Goal: Task Accomplishment & Management: Manage account settings

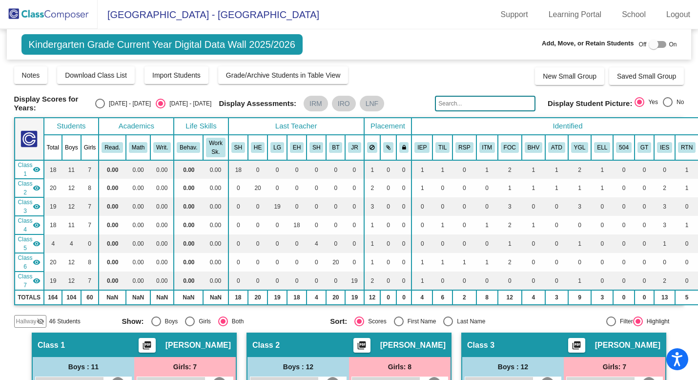
scroll to position [73, 0]
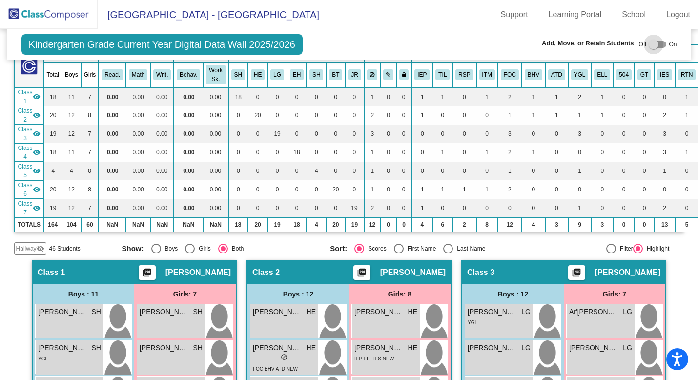
click at [653, 43] on div at bounding box center [654, 45] width 10 height 10
checkbox input "true"
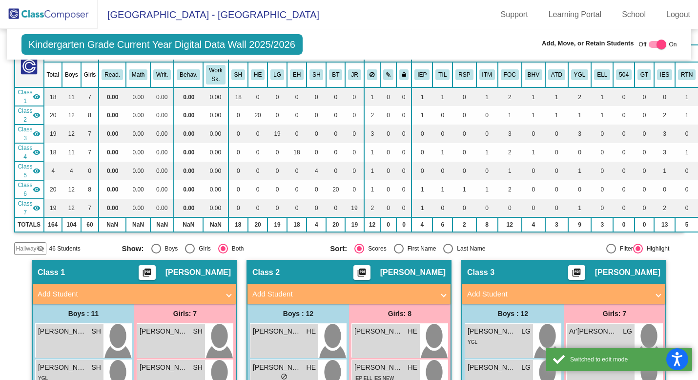
click at [28, 245] on span "Hallway" at bounding box center [26, 248] width 20 height 9
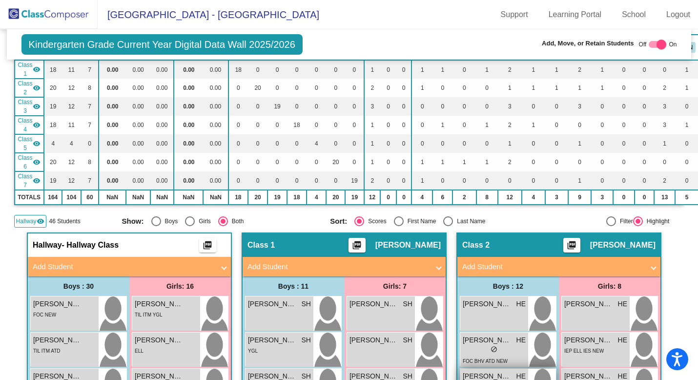
scroll to position [0, 0]
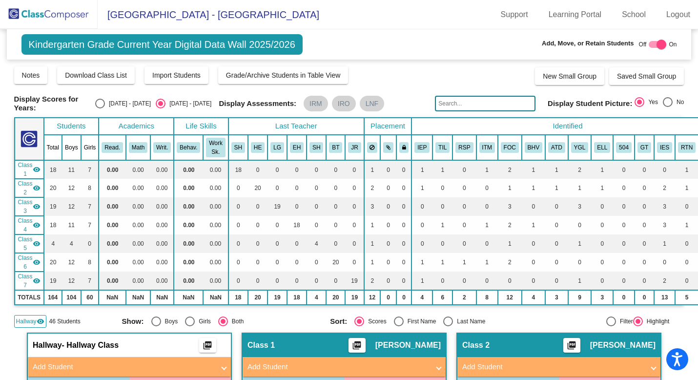
click at [472, 102] on input "text" at bounding box center [485, 104] width 101 height 16
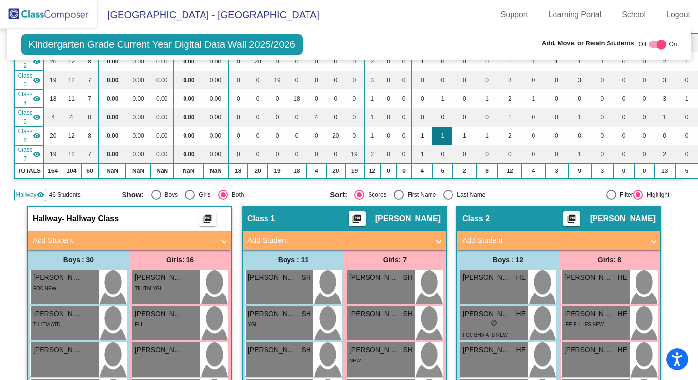
scroll to position [97, 0]
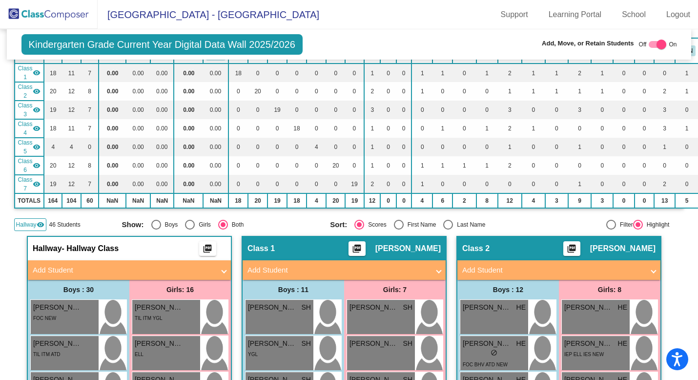
type input "[PERSON_NAME]"
click at [222, 267] on span at bounding box center [224, 270] width 4 height 11
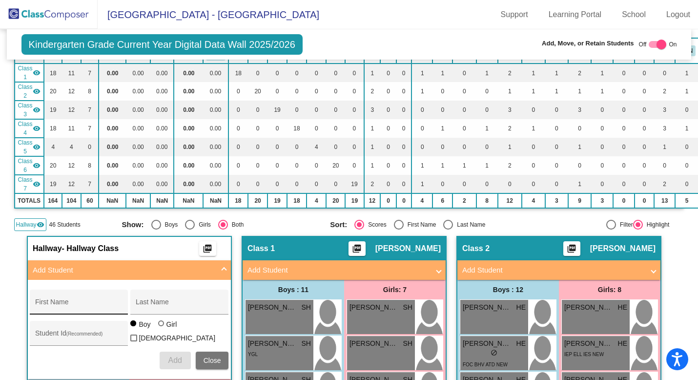
click at [79, 305] on input "First Name" at bounding box center [79, 306] width 88 height 8
type input "Samaria"
type input "[PERSON_NAME]"
click at [162, 328] on div at bounding box center [162, 324] width 8 height 8
click at [162, 328] on input "Girl" at bounding box center [162, 328] width 0 height 0
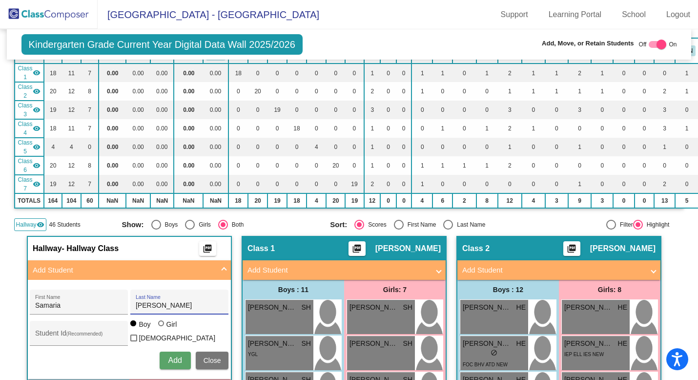
radio input "true"
click at [93, 336] on input "Student Id (Recommended)" at bounding box center [79, 337] width 88 height 8
paste input "9736934942"
type input "9736934942"
click at [170, 359] on span "Add" at bounding box center [175, 360] width 14 height 8
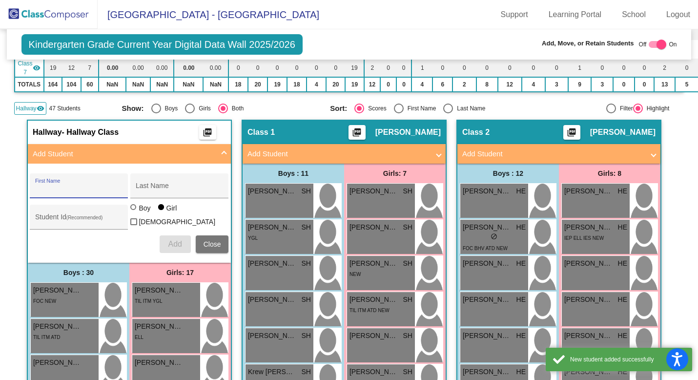
scroll to position [231, 0]
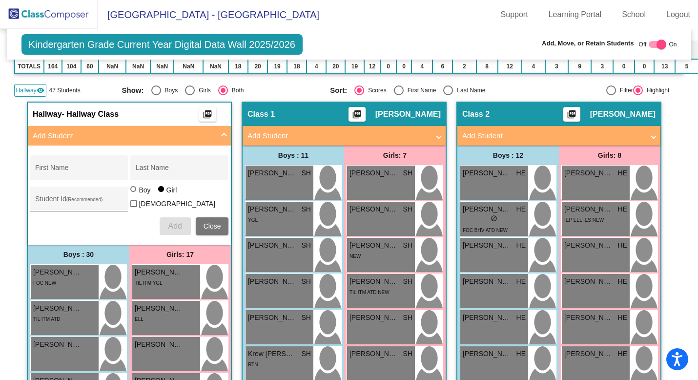
click at [34, 88] on span "Hallway" at bounding box center [26, 90] width 20 height 9
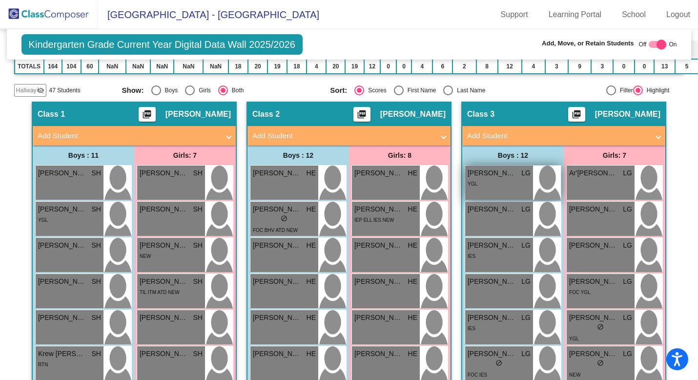
scroll to position [0, 0]
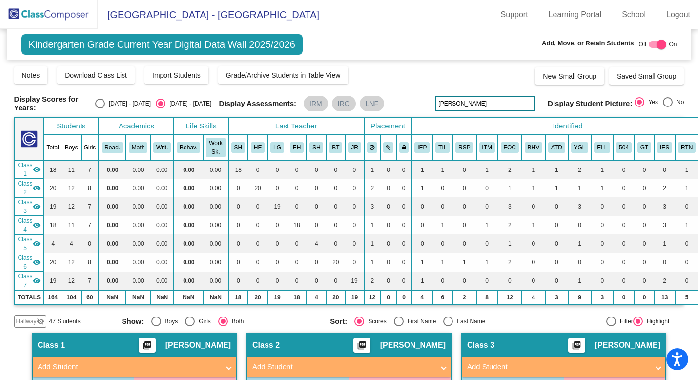
drag, startPoint x: 471, startPoint y: 102, endPoint x: 415, endPoint y: 100, distance: 56.7
click at [415, 100] on div "Display Scores for Years: [DATE] - [DATE] [DATE] - [DATE] Display Assessments: …" at bounding box center [349, 104] width 670 height 18
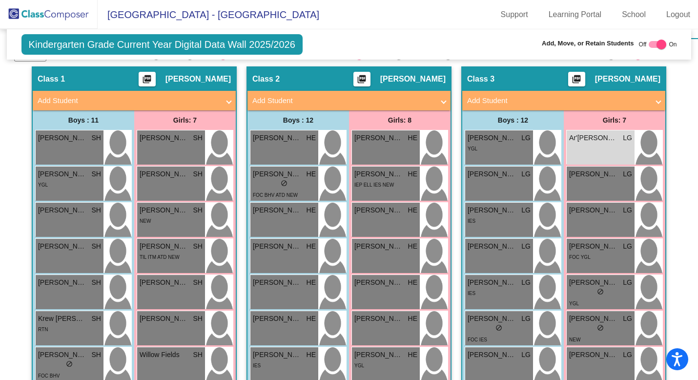
scroll to position [277, 0]
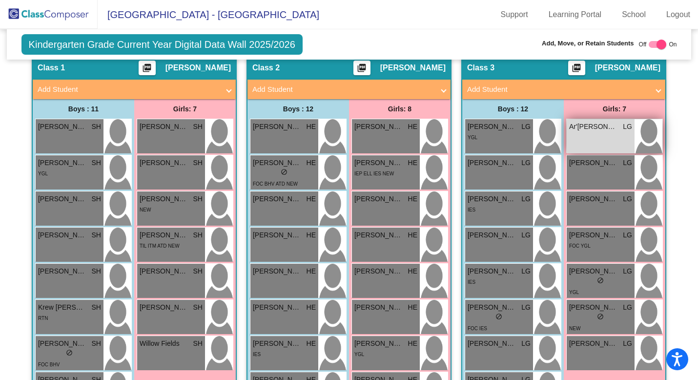
type input "[PERSON_NAME]"
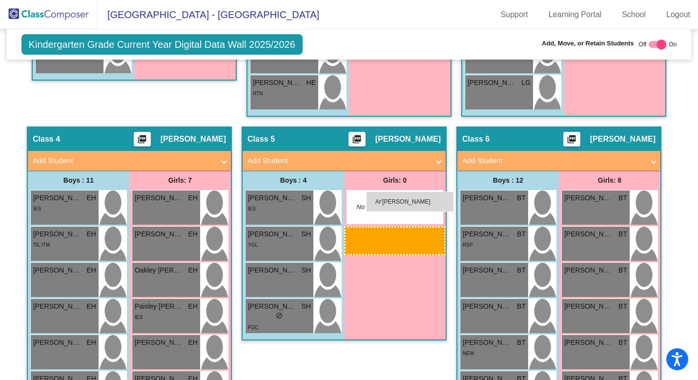
scroll to position [696, 0]
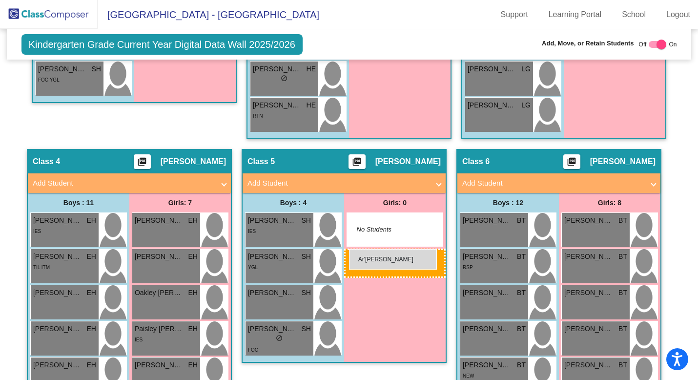
drag, startPoint x: 588, startPoint y: 129, endPoint x: 349, endPoint y: 249, distance: 267.0
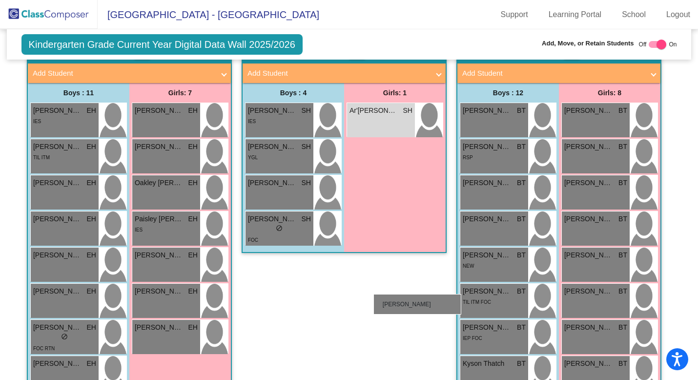
scroll to position [825, 0]
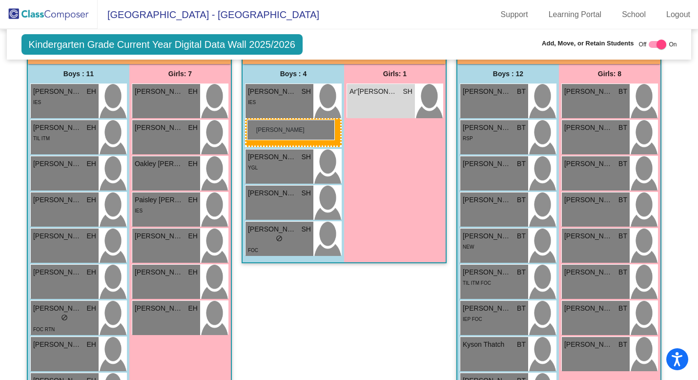
drag, startPoint x: 488, startPoint y: 98, endPoint x: 247, endPoint y: 120, distance: 242.1
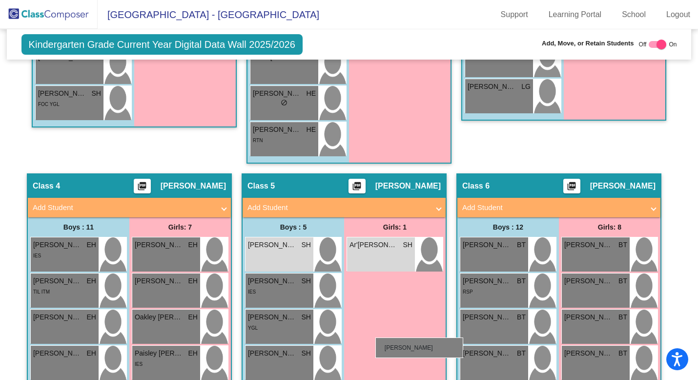
scroll to position [704, 0]
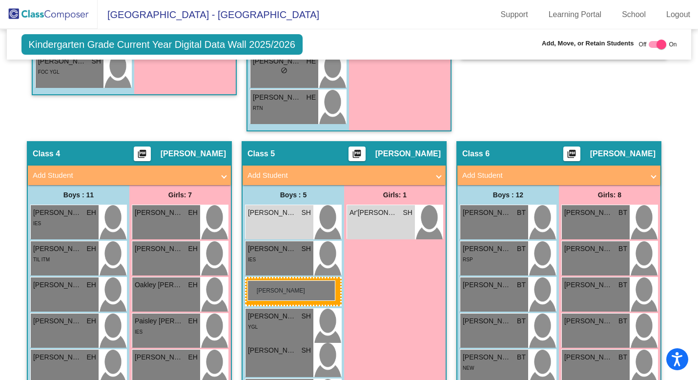
drag, startPoint x: 487, startPoint y: 251, endPoint x: 247, endPoint y: 280, distance: 241.4
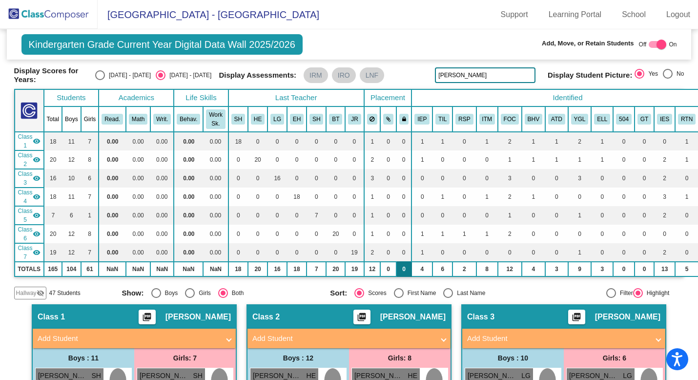
scroll to position [0, 0]
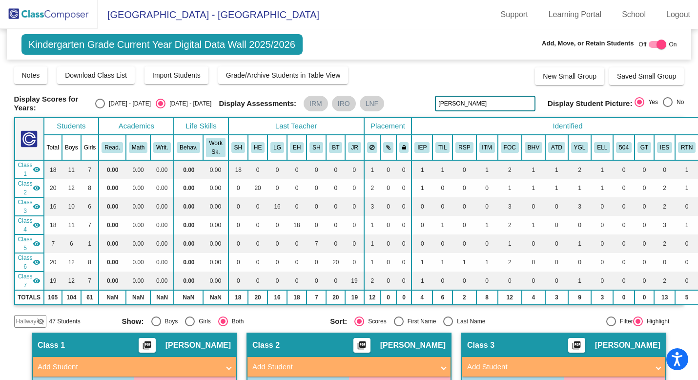
drag, startPoint x: 460, startPoint y: 102, endPoint x: 423, endPoint y: 105, distance: 36.8
click at [423, 105] on div "Display Scores for Years: [DATE] - [DATE] [DATE] - [DATE] Display Assessments: …" at bounding box center [349, 104] width 670 height 18
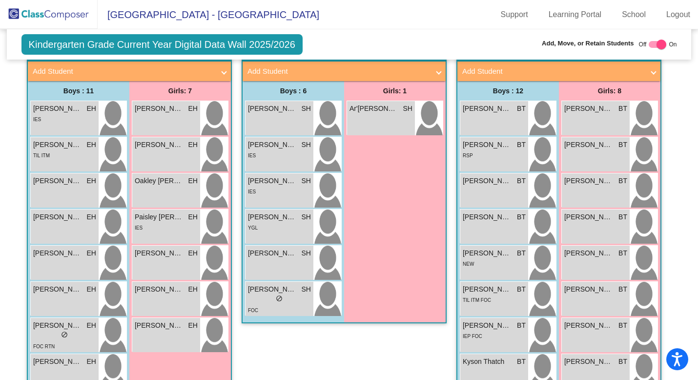
scroll to position [814, 0]
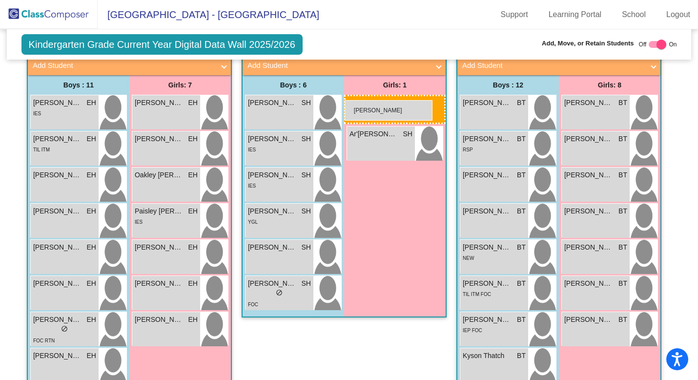
drag, startPoint x: 577, startPoint y: 153, endPoint x: 345, endPoint y: 99, distance: 238.1
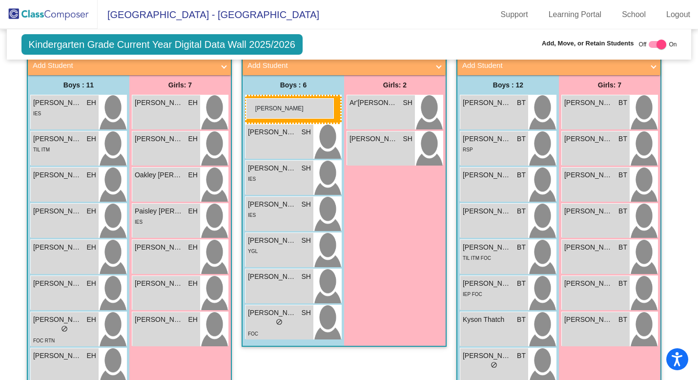
drag, startPoint x: 500, startPoint y: 257, endPoint x: 246, endPoint y: 99, distance: 299.3
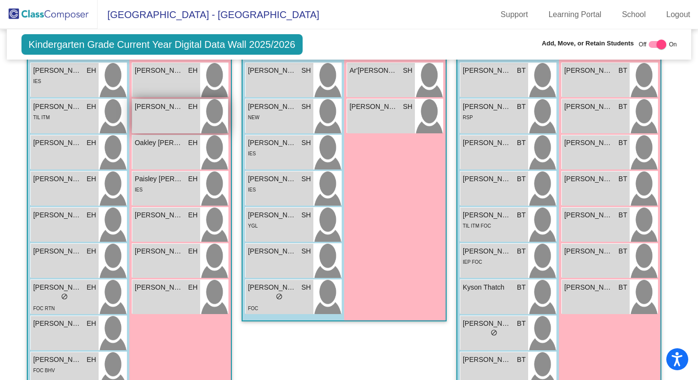
scroll to position [851, 0]
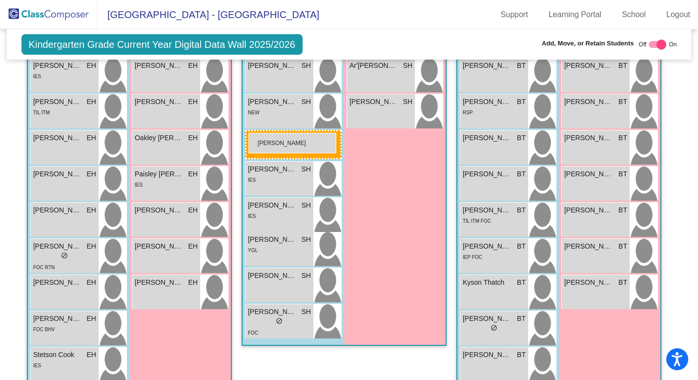
drag, startPoint x: 70, startPoint y: 218, endPoint x: 248, endPoint y: 133, distance: 196.9
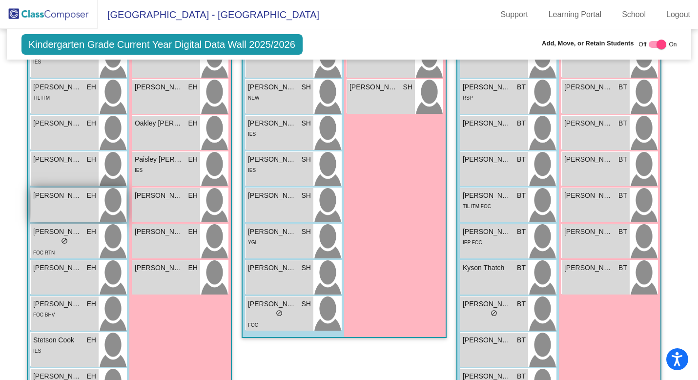
scroll to position [859, 0]
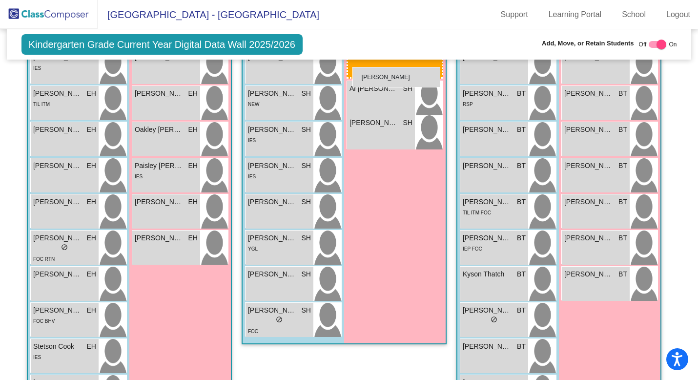
drag, startPoint x: 152, startPoint y: 246, endPoint x: 352, endPoint y: 67, distance: 268.9
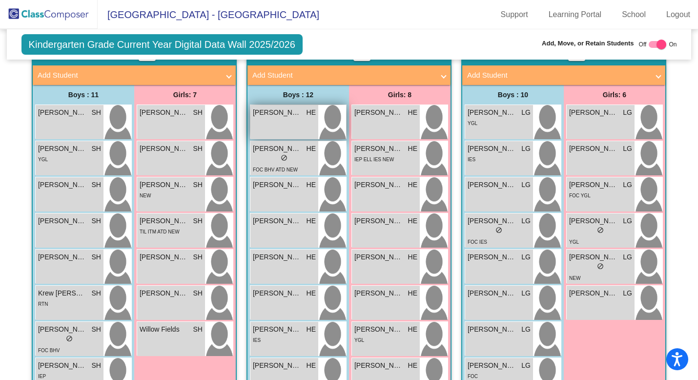
scroll to position [290, 0]
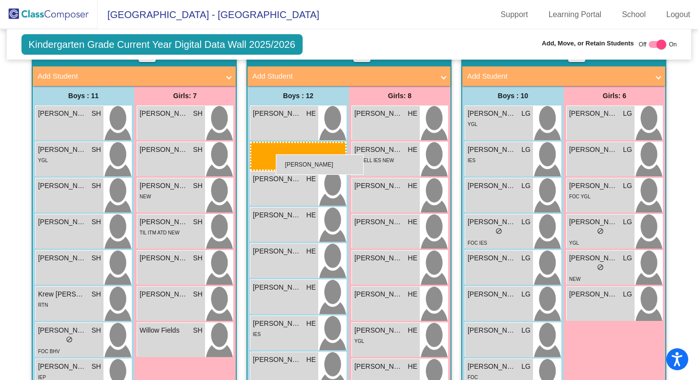
drag, startPoint x: 287, startPoint y: 154, endPoint x: 275, endPoint y: 154, distance: 11.7
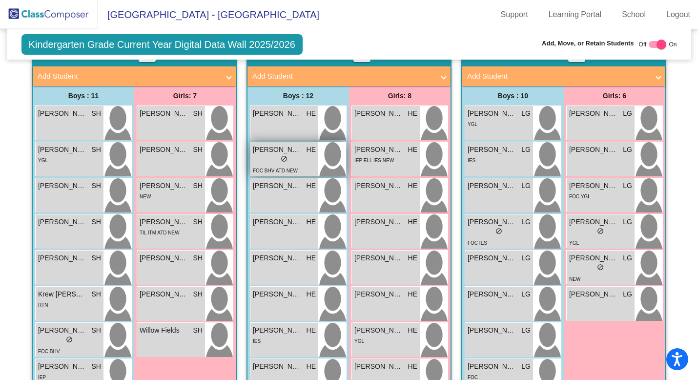
scroll to position [172, 0]
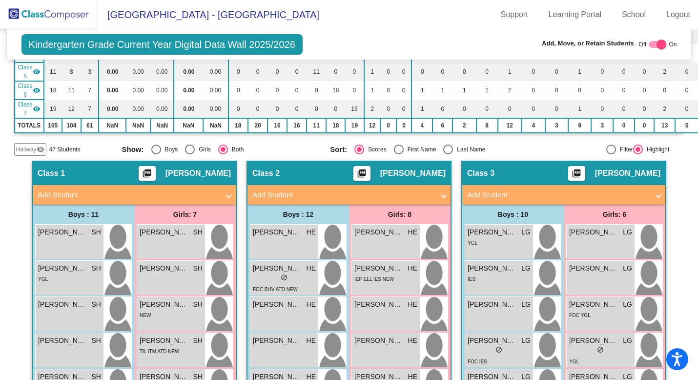
click at [28, 145] on span "Hallway" at bounding box center [26, 149] width 20 height 9
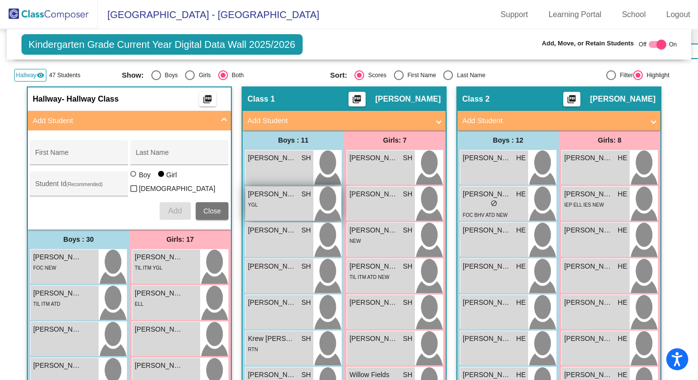
scroll to position [255, 0]
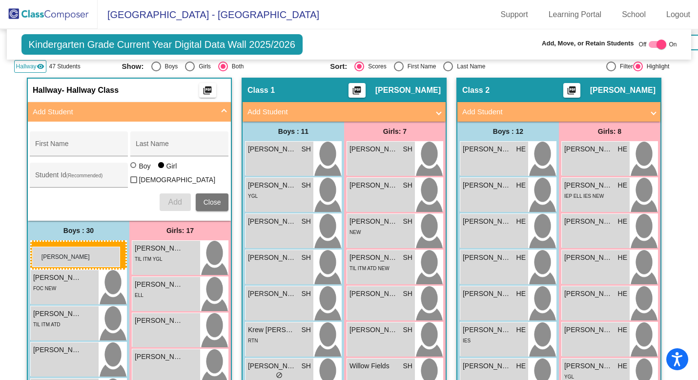
drag, startPoint x: 502, startPoint y: 199, endPoint x: 32, endPoint y: 246, distance: 472.5
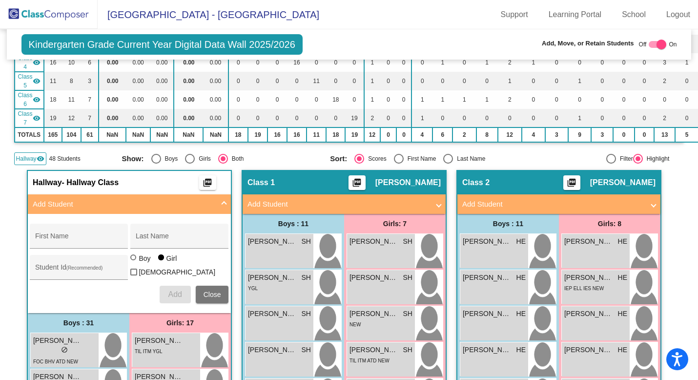
scroll to position [109, 0]
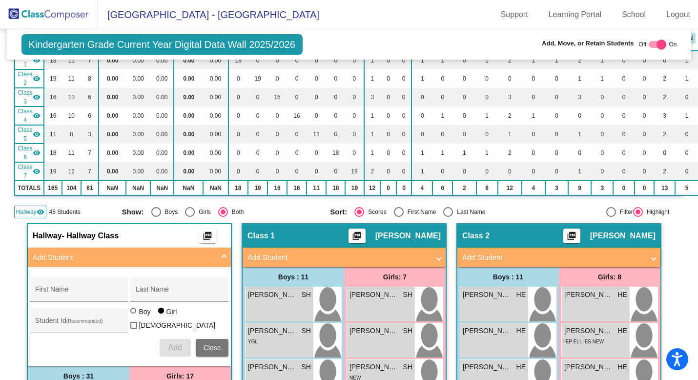
click at [33, 210] on span "Hallway" at bounding box center [26, 211] width 20 height 9
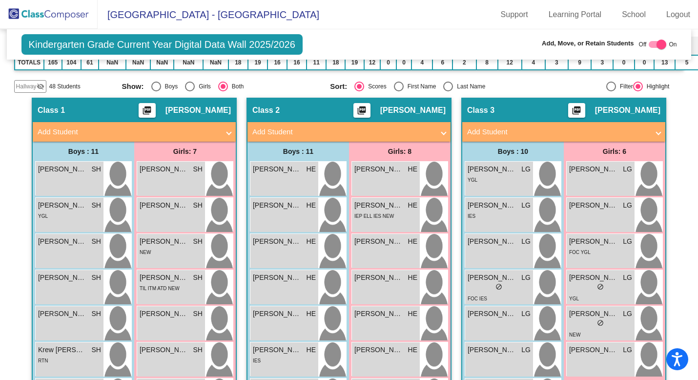
scroll to position [205, 0]
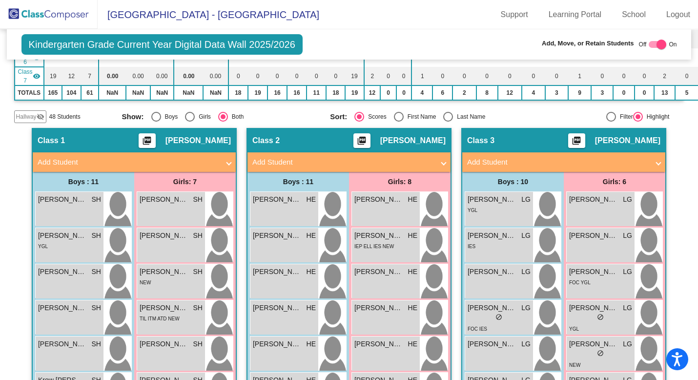
click at [446, 120] on div "Hallway visibility_off 48 Students Show: Boys Girls Both Sort: Scores First Nam…" at bounding box center [349, 116] width 670 height 13
click at [446, 115] on div "Select an option" at bounding box center [448, 117] width 10 height 10
click at [448, 122] on input "Last Name" at bounding box center [448, 122] width 0 height 0
radio input "true"
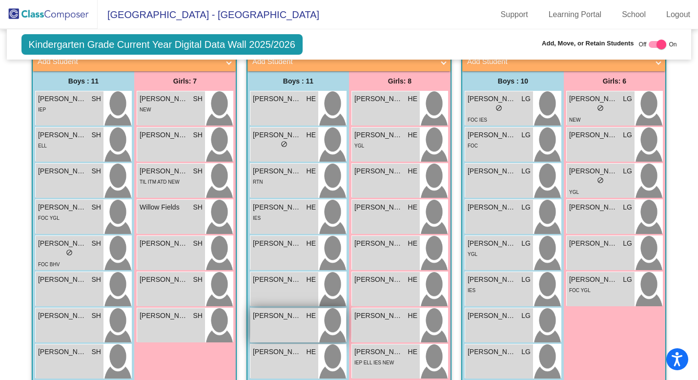
scroll to position [308, 0]
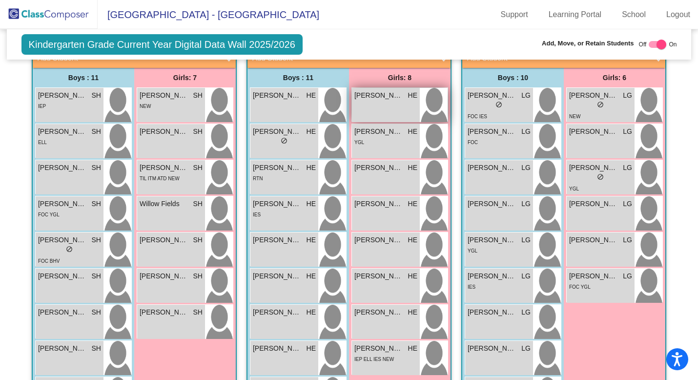
click at [406, 100] on div "[PERSON_NAME] HE lock do_not_disturb_alt" at bounding box center [386, 105] width 68 height 34
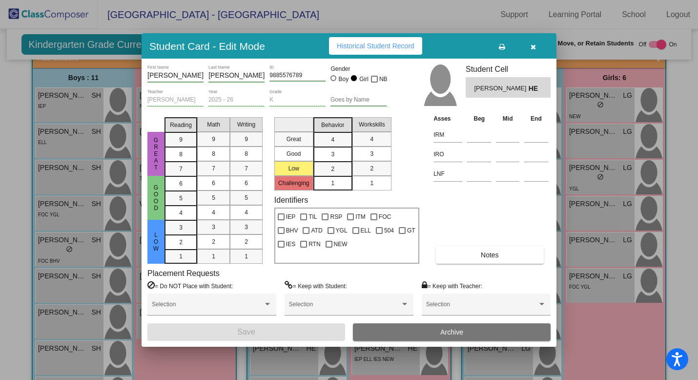
click at [530, 45] on button "button" at bounding box center [532, 46] width 31 height 18
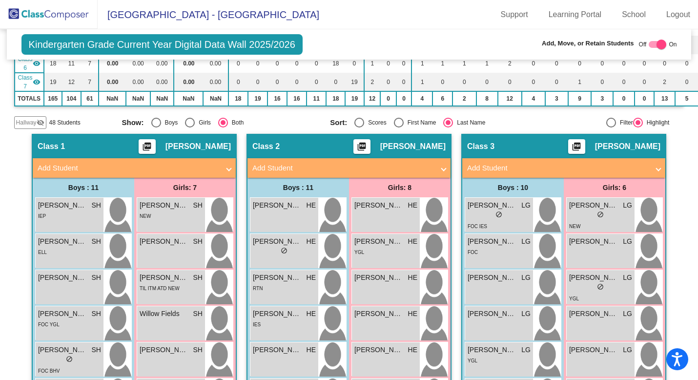
scroll to position [202, 0]
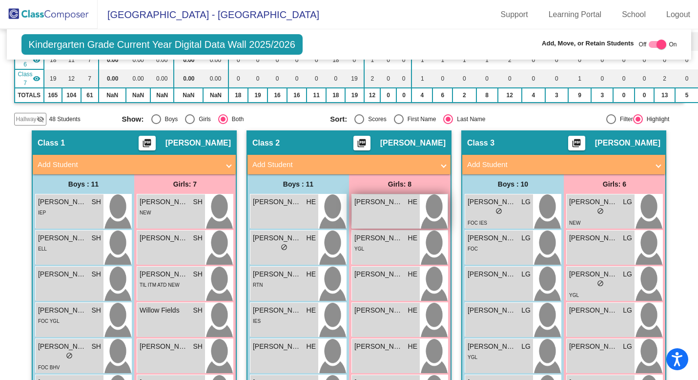
click at [377, 204] on span "[PERSON_NAME]" at bounding box center [378, 202] width 49 height 10
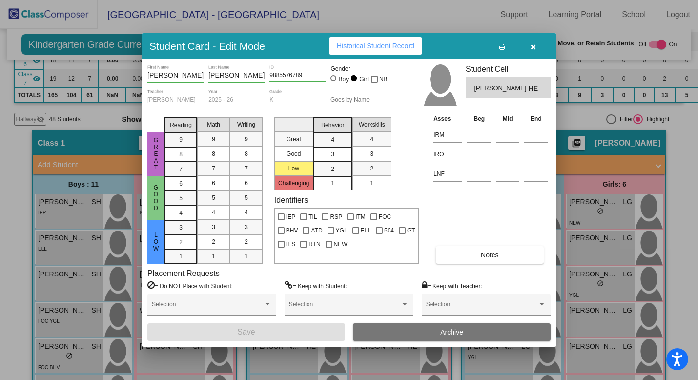
click at [535, 47] on icon "button" at bounding box center [533, 46] width 5 height 7
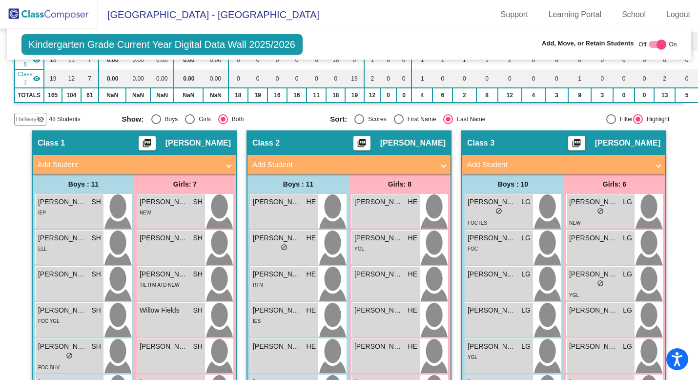
click at [35, 117] on span "Hallway" at bounding box center [26, 119] width 20 height 9
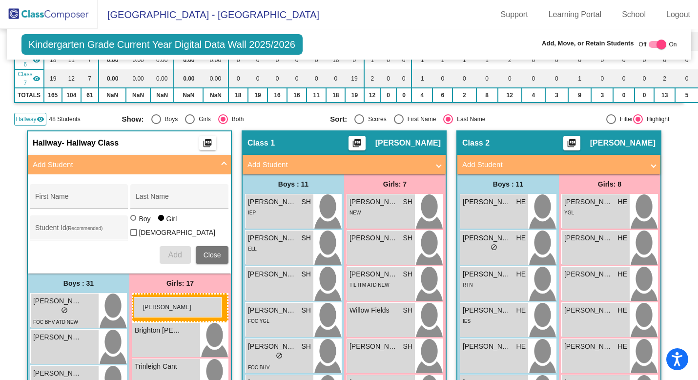
drag, startPoint x: 592, startPoint y: 210, endPoint x: 134, endPoint y: 297, distance: 465.5
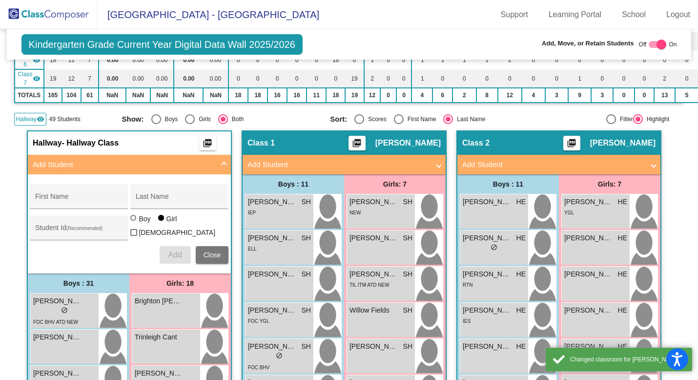
click at [222, 161] on span at bounding box center [224, 164] width 4 height 11
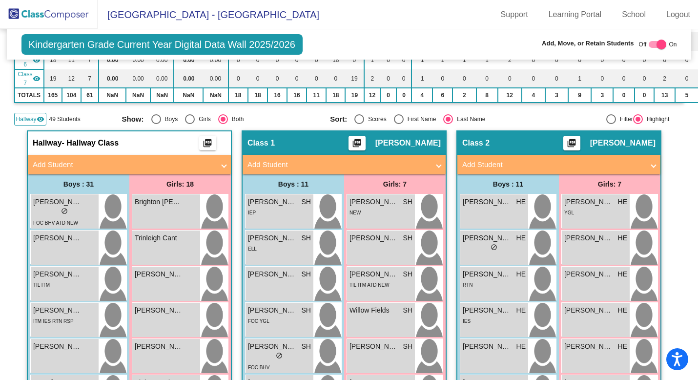
click at [25, 118] on span "Hallway" at bounding box center [26, 119] width 20 height 9
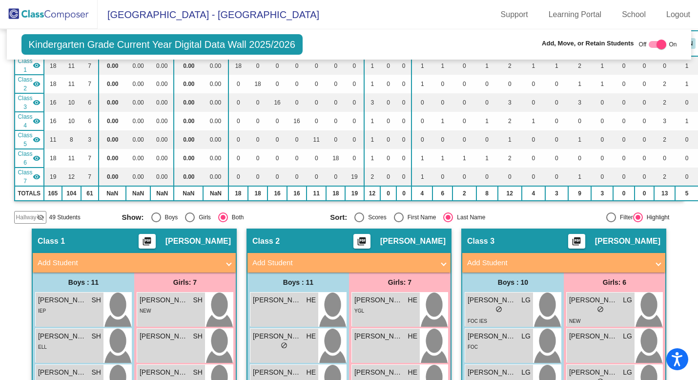
scroll to position [0, 0]
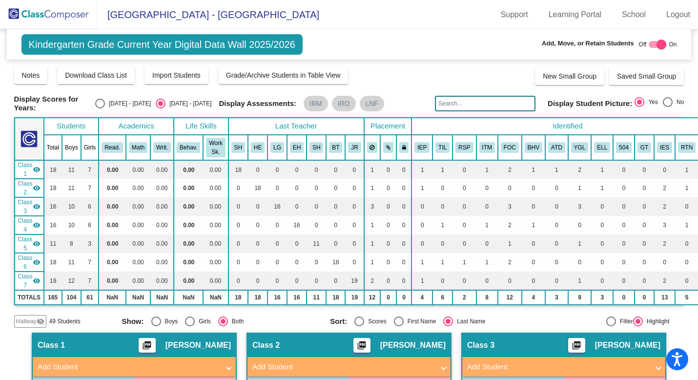
click at [53, 7] on img at bounding box center [49, 14] width 98 height 29
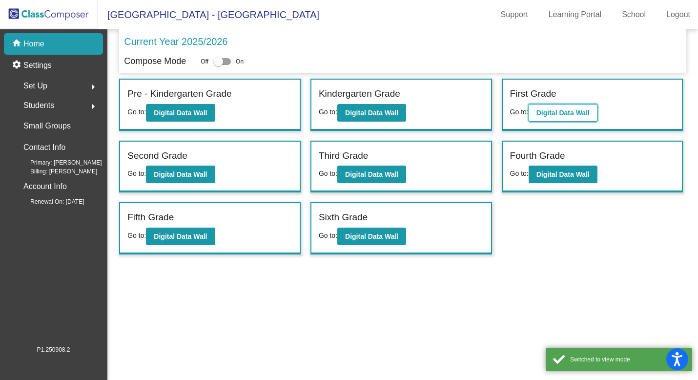
click at [578, 118] on button "Digital Data Wall" at bounding box center [563, 113] width 69 height 18
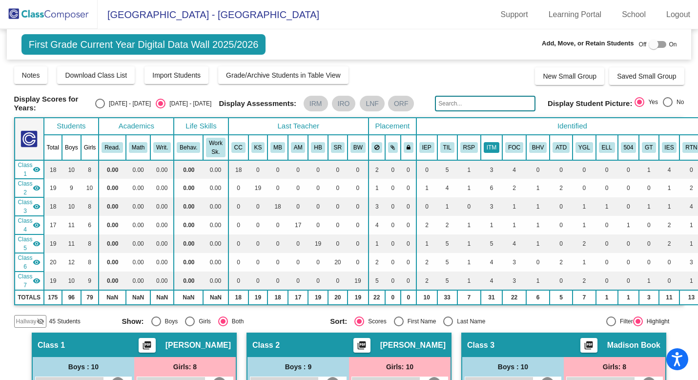
click at [494, 143] on button "ITM" at bounding box center [492, 147] width 16 height 11
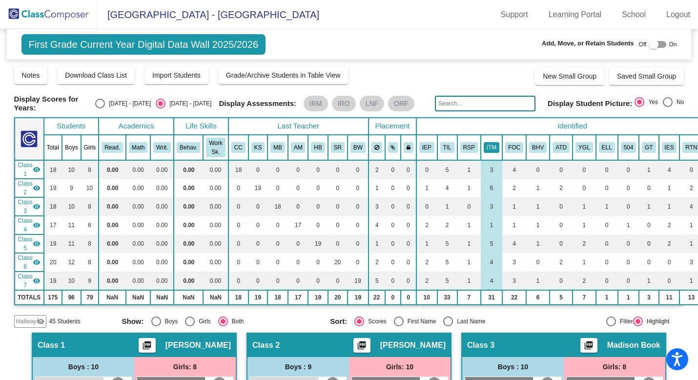
click at [494, 143] on button "ITM" at bounding box center [492, 147] width 16 height 11
